Goal: Task Accomplishment & Management: Manage account settings

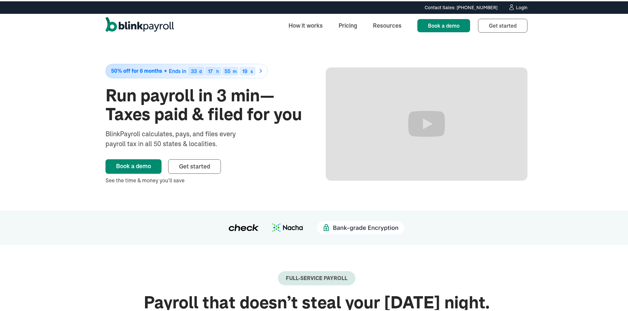
click at [517, 5] on div "Login" at bounding box center [522, 6] width 12 height 5
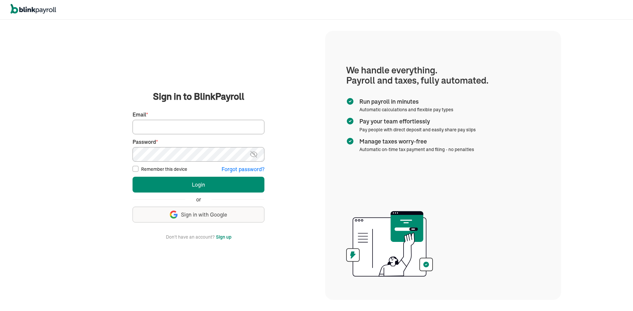
click at [157, 125] on input "Email *" at bounding box center [198, 127] width 132 height 15
click at [106, 185] on main "Sign in to BlinkPayroll Sign in 30-day free trial Sign up now, get 20% off for …" at bounding box center [198, 165] width 237 height 151
click at [156, 126] on input "Email *" at bounding box center [198, 127] width 132 height 15
click at [174, 132] on input "Email *" at bounding box center [198, 127] width 132 height 15
click at [157, 127] on input "Email *" at bounding box center [198, 127] width 132 height 15
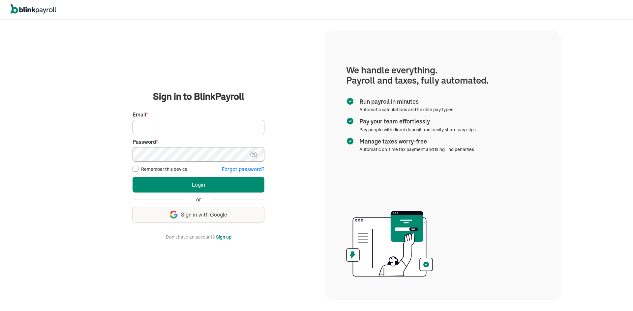
paste input "branko+testworkprod12@blinkpayroll.com"
type input "branko+testworkprod12@blinkpayroll.com"
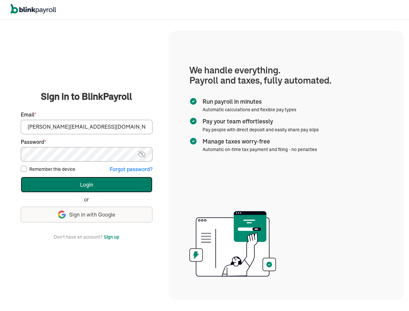
click at [103, 185] on button "Login" at bounding box center [87, 185] width 132 height 16
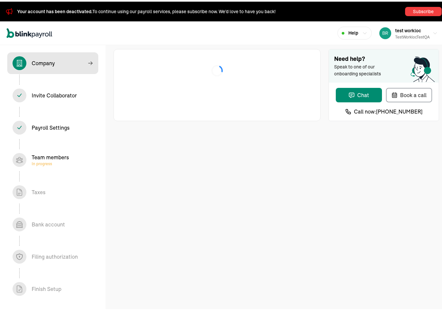
select select "Limited Liability Company (LLC)"
select select "Auto or Machine Repair"
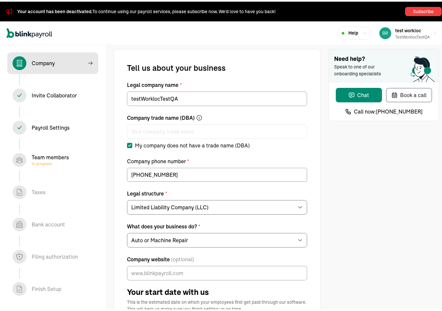
click at [57, 101] on span "Invite Collaborator In progress" at bounding box center [52, 94] width 91 height 22
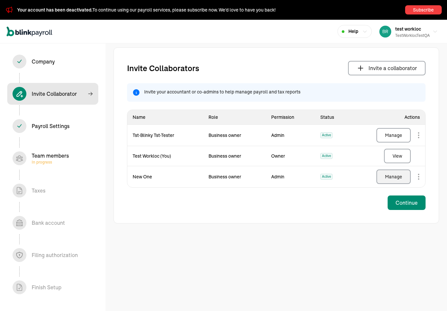
click at [392, 177] on div "Manage" at bounding box center [393, 177] width 17 height 7
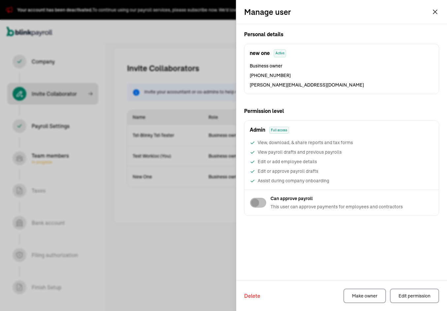
click at [310, 84] on span "[PERSON_NAME][EMAIL_ADDRESS][DOMAIN_NAME]" at bounding box center [342, 85] width 184 height 7
click at [309, 84] on span "[PERSON_NAME][EMAIL_ADDRESS][DOMAIN_NAME]" at bounding box center [342, 85] width 184 height 7
copy span "[PERSON_NAME][EMAIL_ADDRESS][DOMAIN_NAME]"
click at [409, 296] on div "Edit permission" at bounding box center [414, 296] width 32 height 7
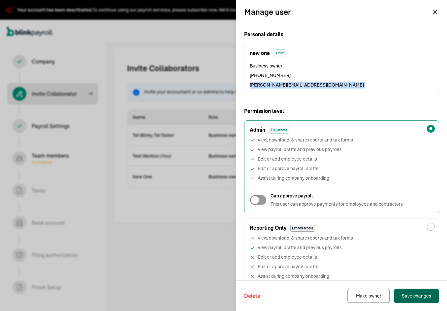
click at [265, 202] on div at bounding box center [258, 200] width 17 height 11
checkbox input "true"
click at [409, 297] on div "Save changes" at bounding box center [415, 296] width 29 height 7
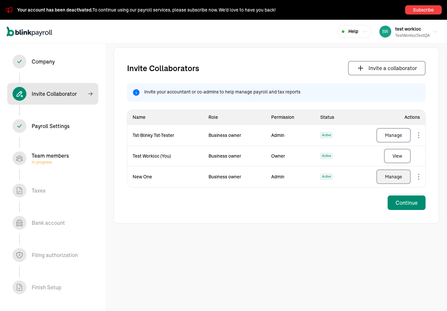
click at [390, 175] on div "Manage" at bounding box center [393, 177] width 17 height 7
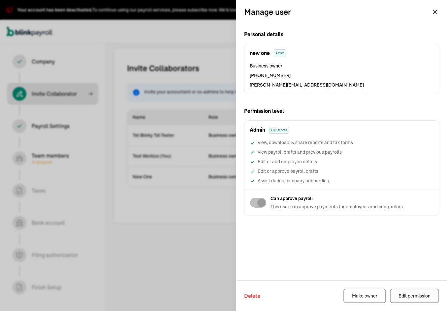
click at [409, 297] on div "Edit permission" at bounding box center [414, 296] width 32 height 7
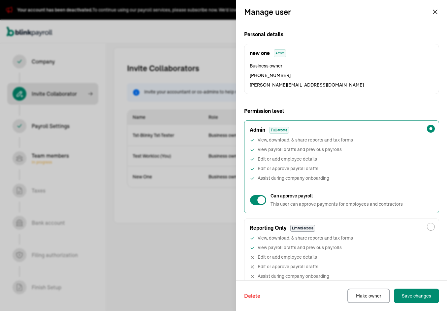
click at [379, 232] on div "Reporting Only Limited access" at bounding box center [341, 225] width 194 height 13
click at [409, 231] on input "Reporting Only Limited access View, download, & share reports and tax forms Vie…" at bounding box center [430, 227] width 8 height 8
radio input "true"
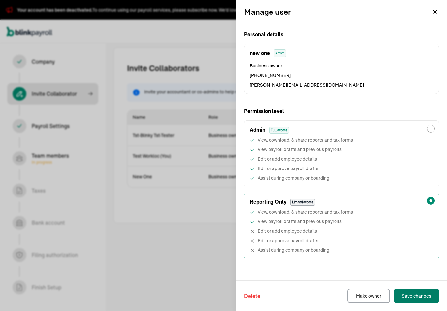
click at [409, 299] on div "Save changes" at bounding box center [415, 296] width 29 height 7
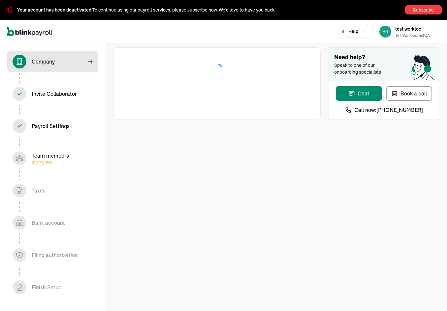
select select "Limited Liability Company (LLC)"
select select "Auto or Machine Repair"
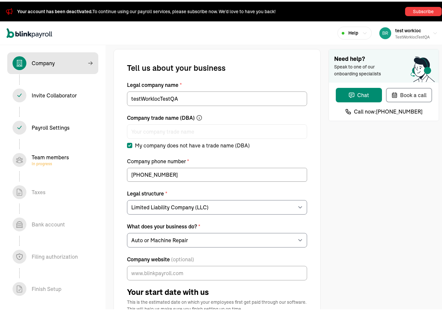
click at [57, 101] on span "Invite Collaborator In progress" at bounding box center [52, 94] width 91 height 22
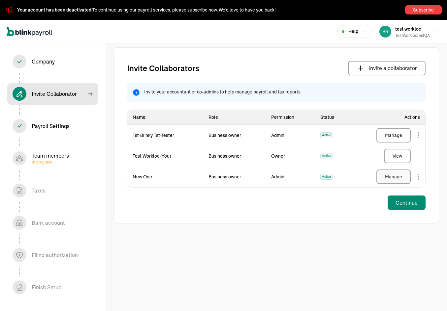
click at [392, 177] on div "Manage" at bounding box center [393, 177] width 17 height 7
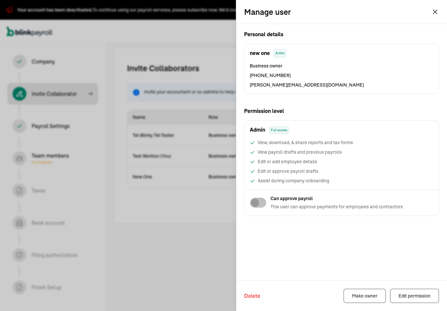
click at [310, 84] on span "[PERSON_NAME][EMAIL_ADDRESS][DOMAIN_NAME]" at bounding box center [342, 85] width 184 height 7
click at [309, 84] on span "[PERSON_NAME][EMAIL_ADDRESS][DOMAIN_NAME]" at bounding box center [342, 85] width 184 height 7
copy span "[PERSON_NAME][EMAIL_ADDRESS][DOMAIN_NAME]"
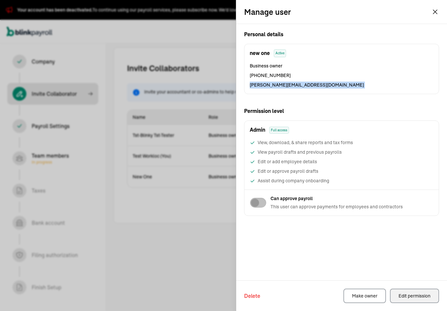
click at [409, 296] on div "Edit permission" at bounding box center [414, 296] width 32 height 7
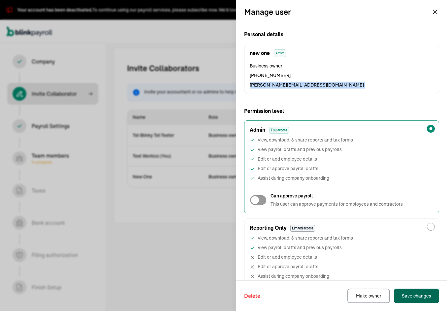
click at [265, 202] on div at bounding box center [258, 200] width 17 height 11
checkbox input "true"
click at [409, 297] on div "Save changes" at bounding box center [415, 296] width 29 height 7
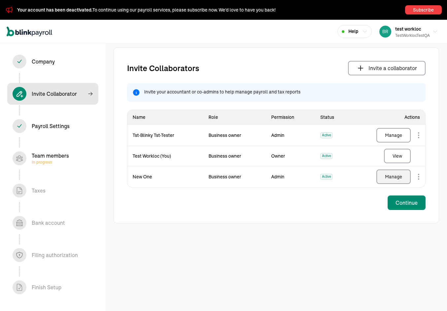
click at [390, 175] on div "Manage" at bounding box center [393, 177] width 17 height 7
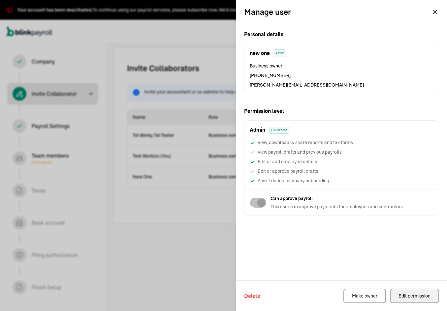
click at [409, 297] on div "Edit permission" at bounding box center [414, 296] width 32 height 7
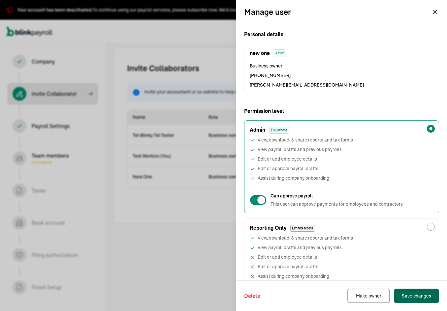
click at [379, 232] on div "Reporting Only Limited access" at bounding box center [341, 225] width 194 height 13
click at [409, 231] on input "Reporting Only Limited access View, download, & share reports and tax forms Vie…" at bounding box center [430, 227] width 8 height 8
radio input "true"
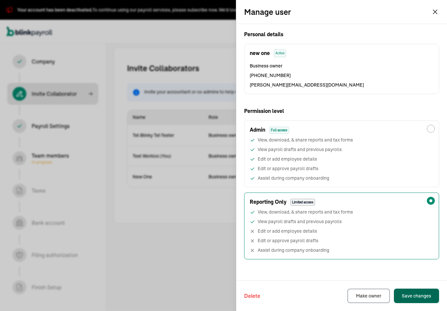
click at [409, 299] on div "Save changes" at bounding box center [415, 296] width 29 height 7
